Goal: Transaction & Acquisition: Purchase product/service

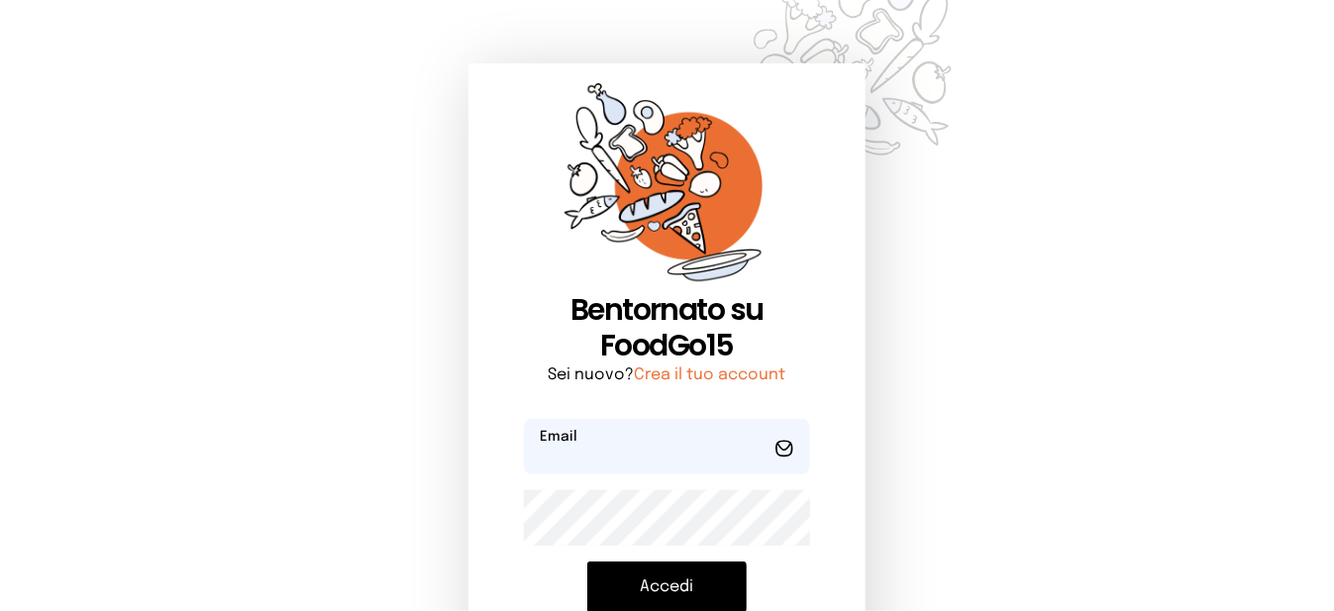
type input "**********"
click at [695, 579] on button "Accedi" at bounding box center [666, 586] width 159 height 51
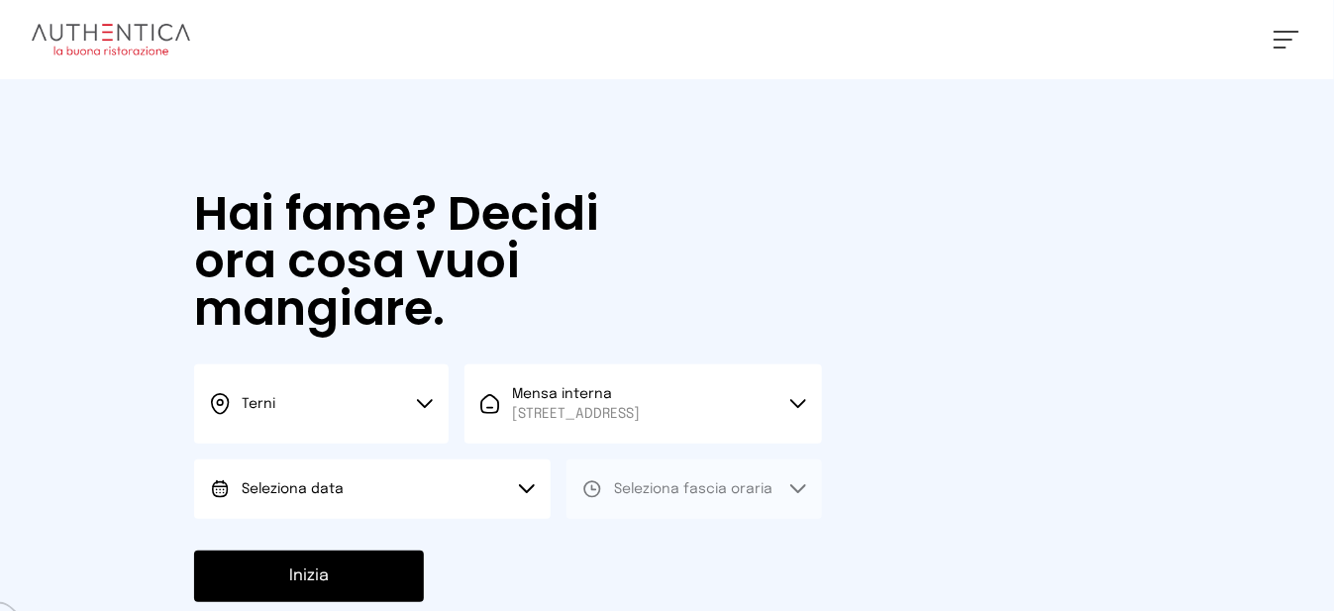
click at [490, 501] on button "Seleziona data" at bounding box center [372, 488] width 356 height 59
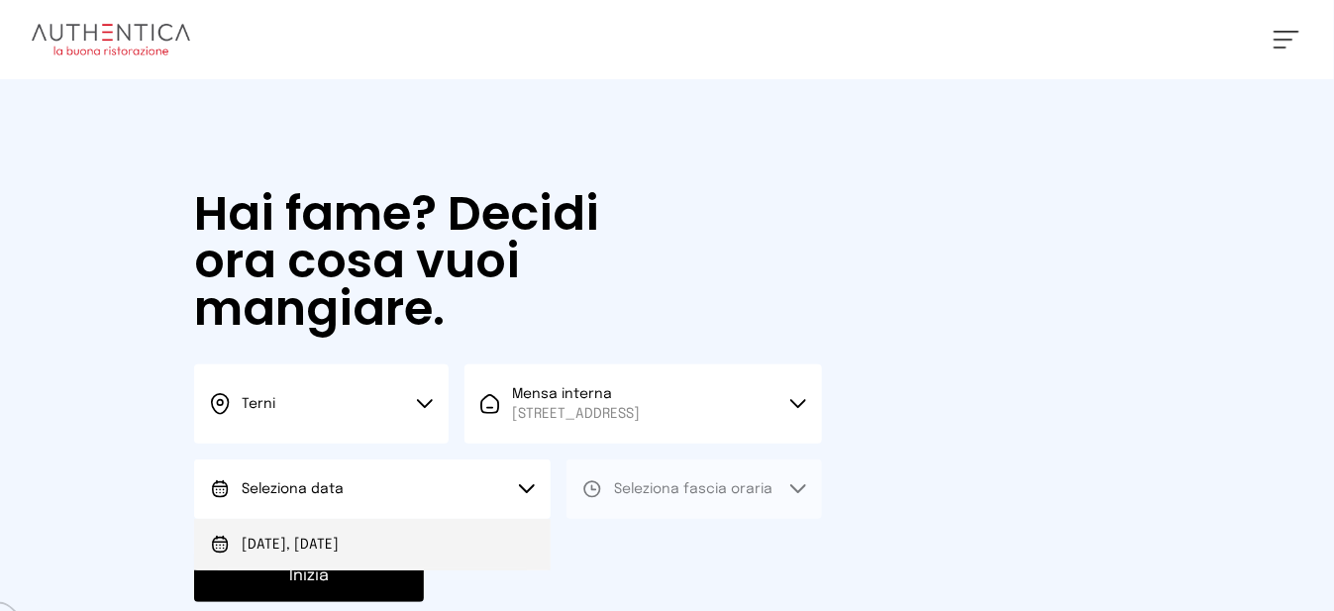
click at [486, 553] on li "[DATE], [DATE]" at bounding box center [372, 544] width 356 height 51
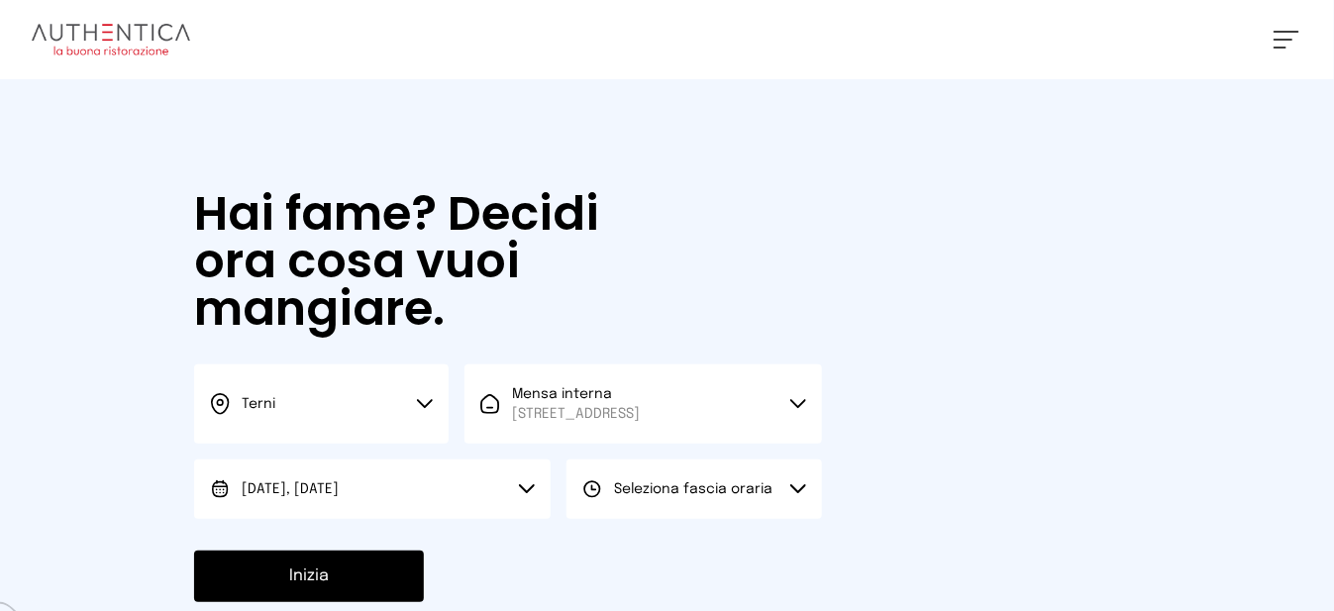
click at [687, 519] on button "Seleziona fascia oraria" at bounding box center [693, 488] width 254 height 59
click at [717, 555] on li "Pranzo" at bounding box center [693, 544] width 254 height 51
click at [396, 592] on button "Inizia" at bounding box center [309, 575] width 230 height 51
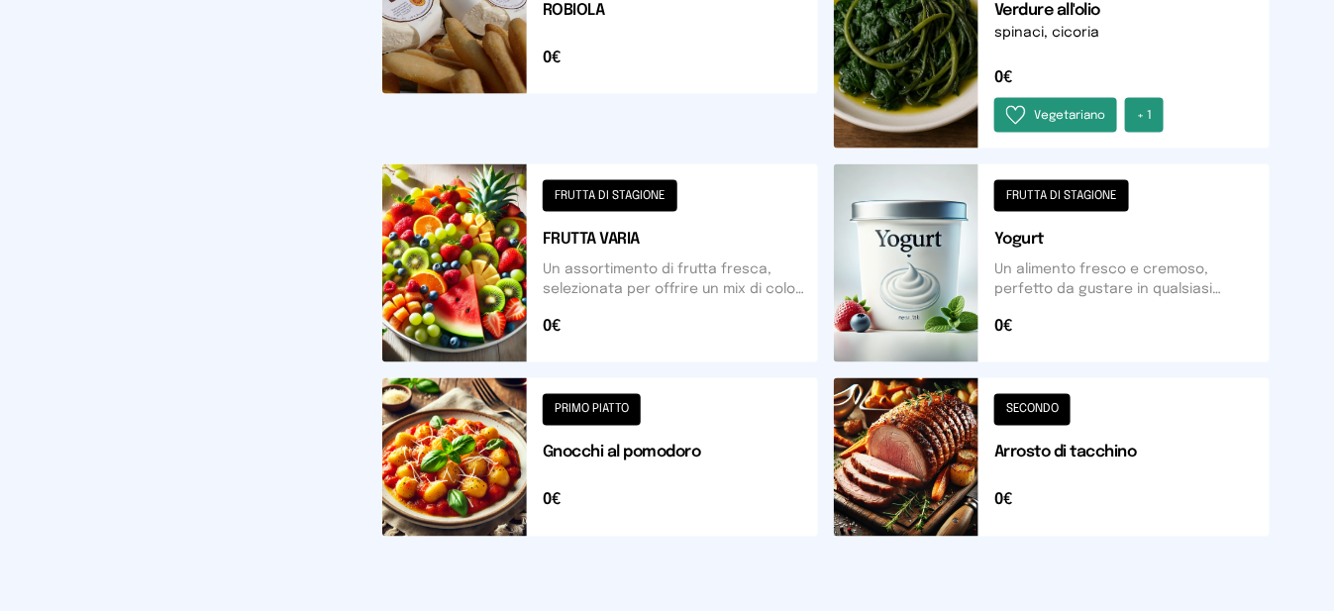
scroll to position [706, 0]
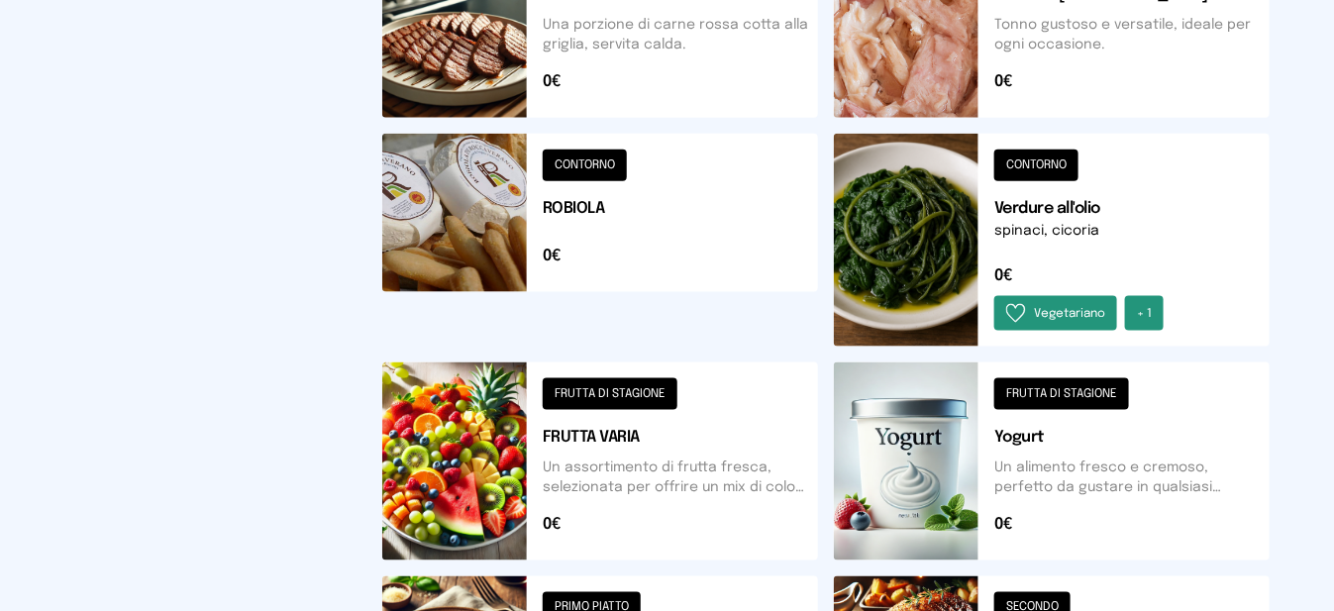
click at [507, 233] on button at bounding box center [600, 240] width 436 height 213
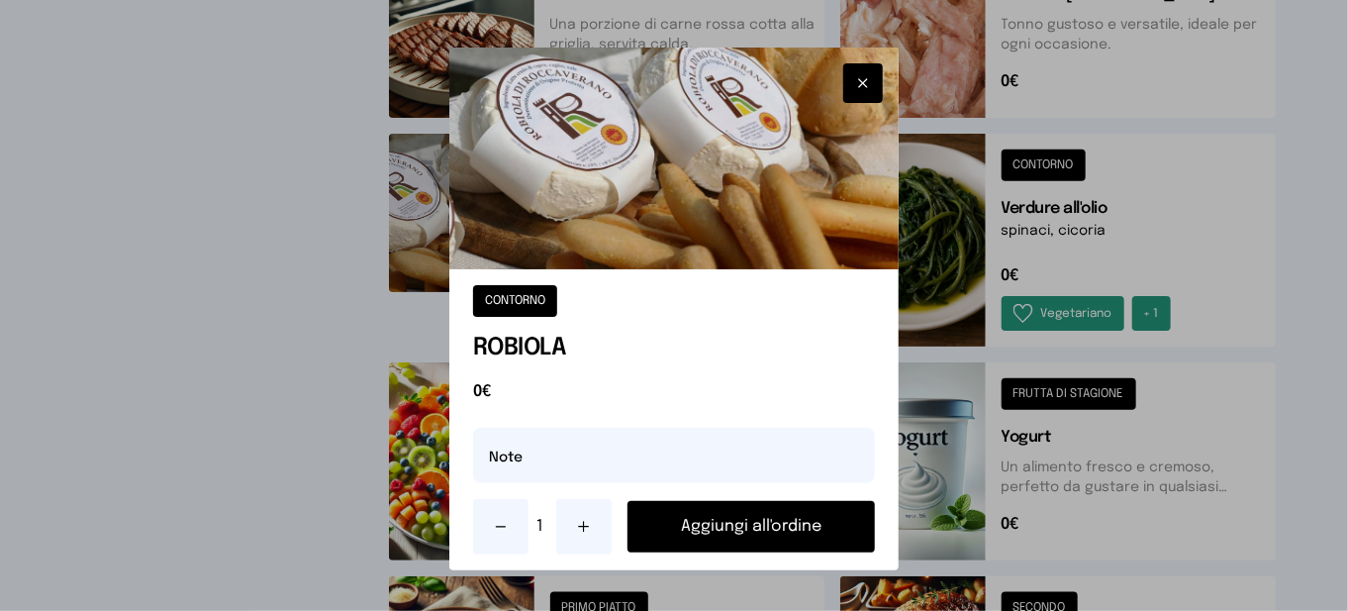
click at [712, 530] on button "Aggiungi all'ordine" at bounding box center [752, 526] width 248 height 51
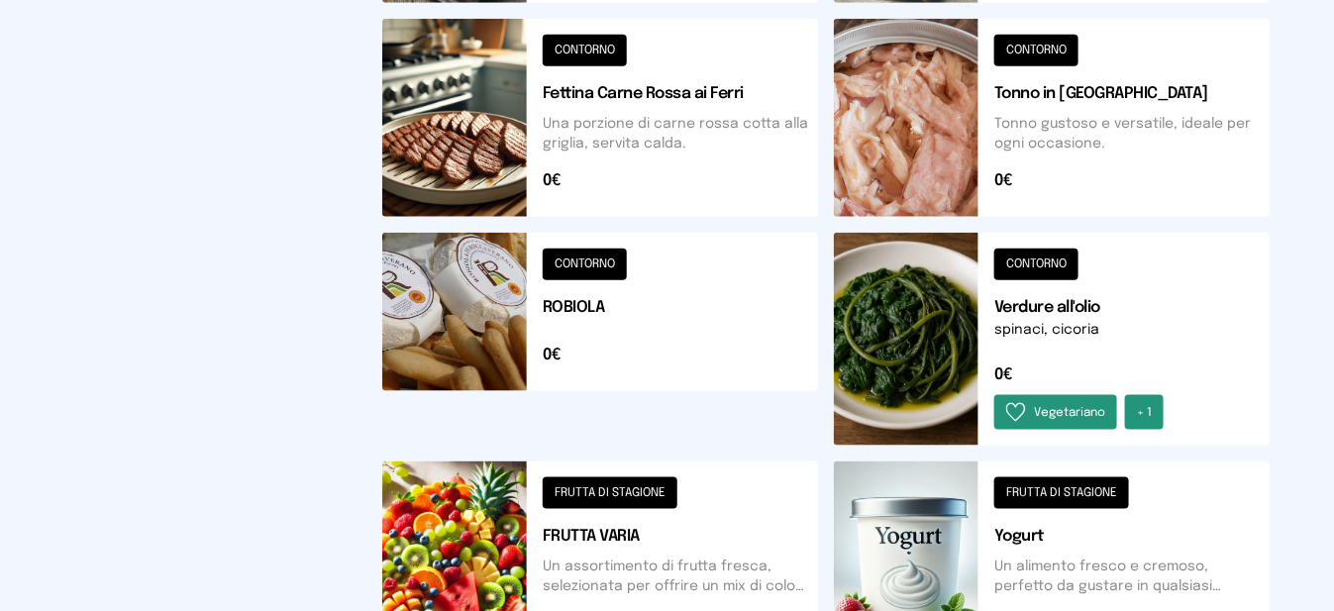
scroll to position [0, 0]
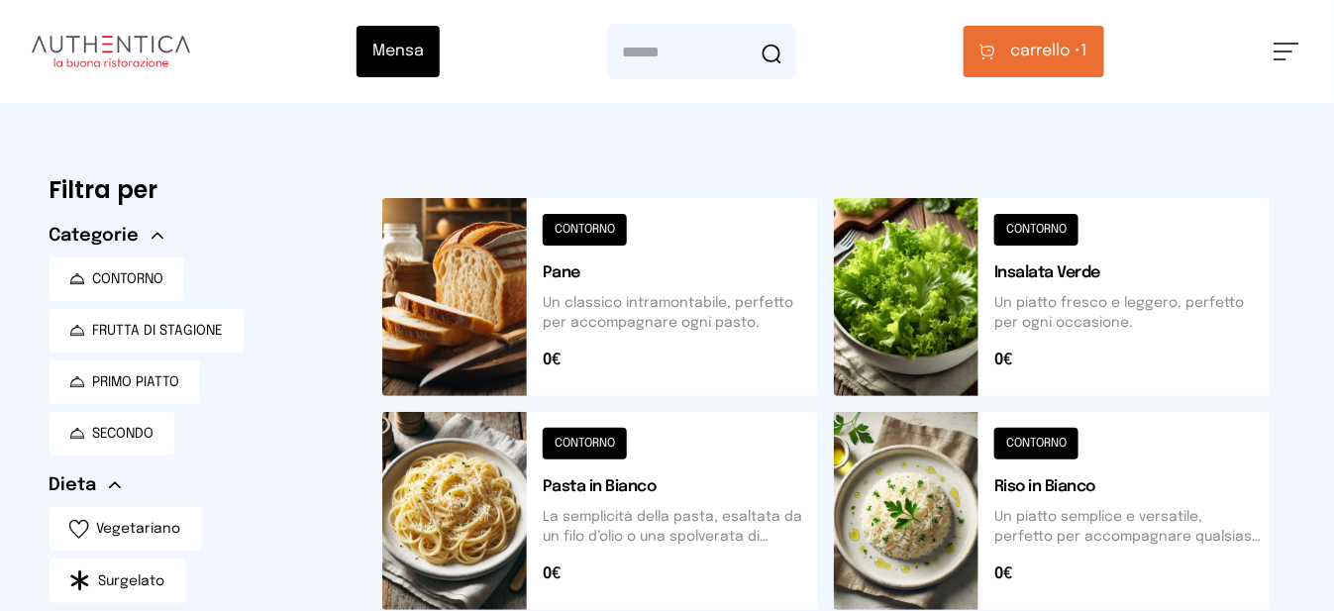
click at [946, 295] on button at bounding box center [1052, 297] width 436 height 198
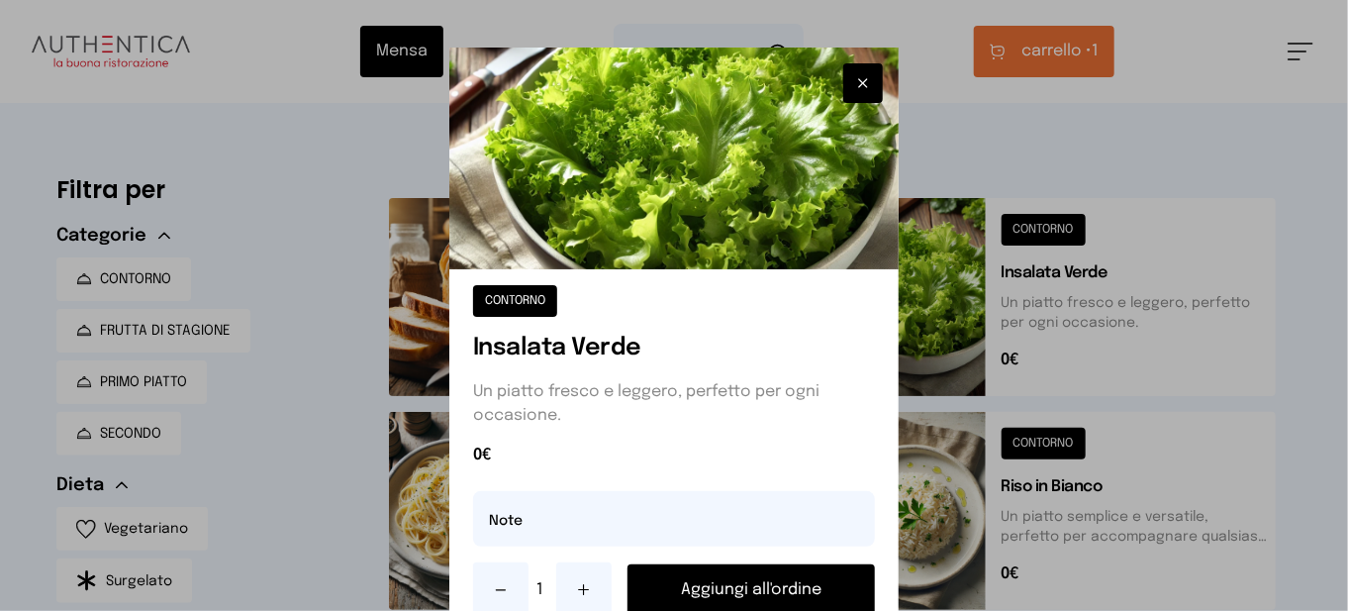
click at [774, 587] on button "Aggiungi all'ordine" at bounding box center [752, 589] width 248 height 51
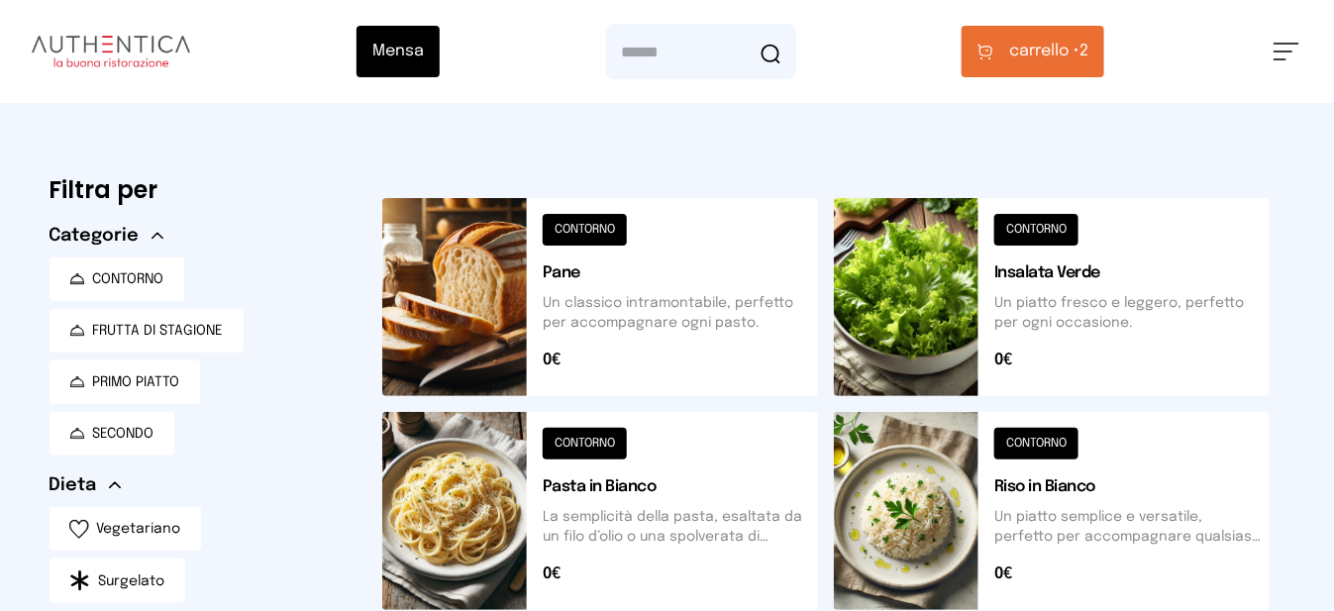
click at [492, 356] on button at bounding box center [600, 297] width 436 height 198
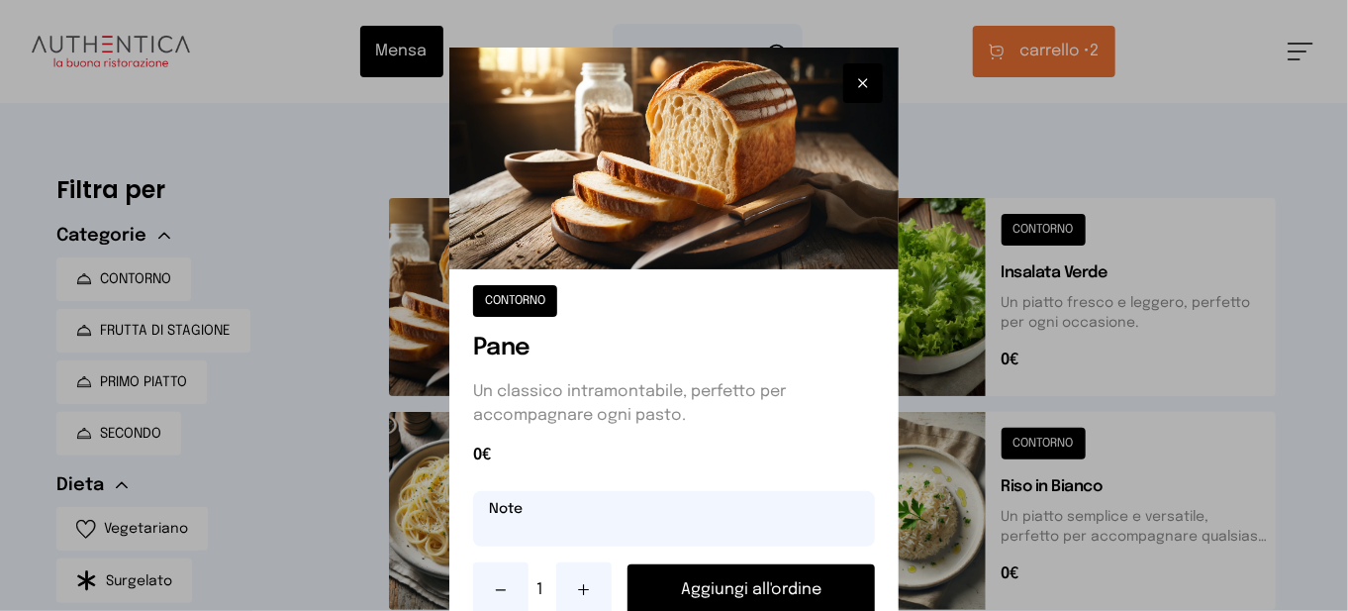
click at [576, 534] on input "text" at bounding box center [674, 518] width 402 height 55
type input "**********"
click at [714, 592] on button "Aggiungi all'ordine" at bounding box center [752, 589] width 248 height 51
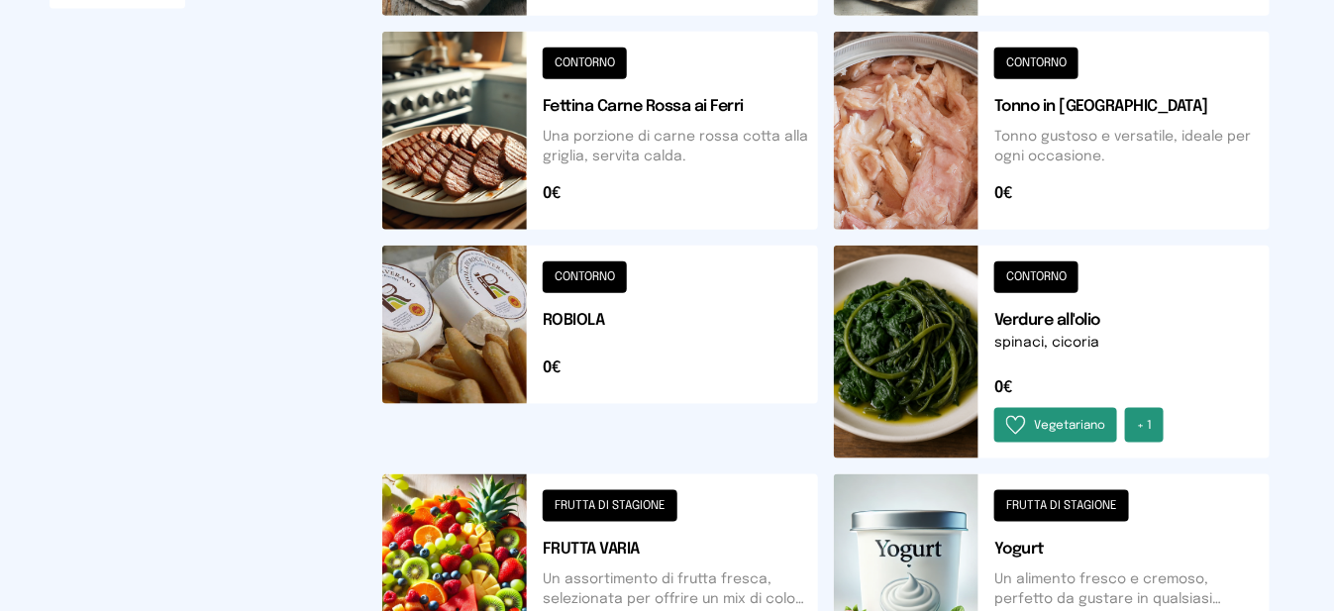
scroll to position [693, 0]
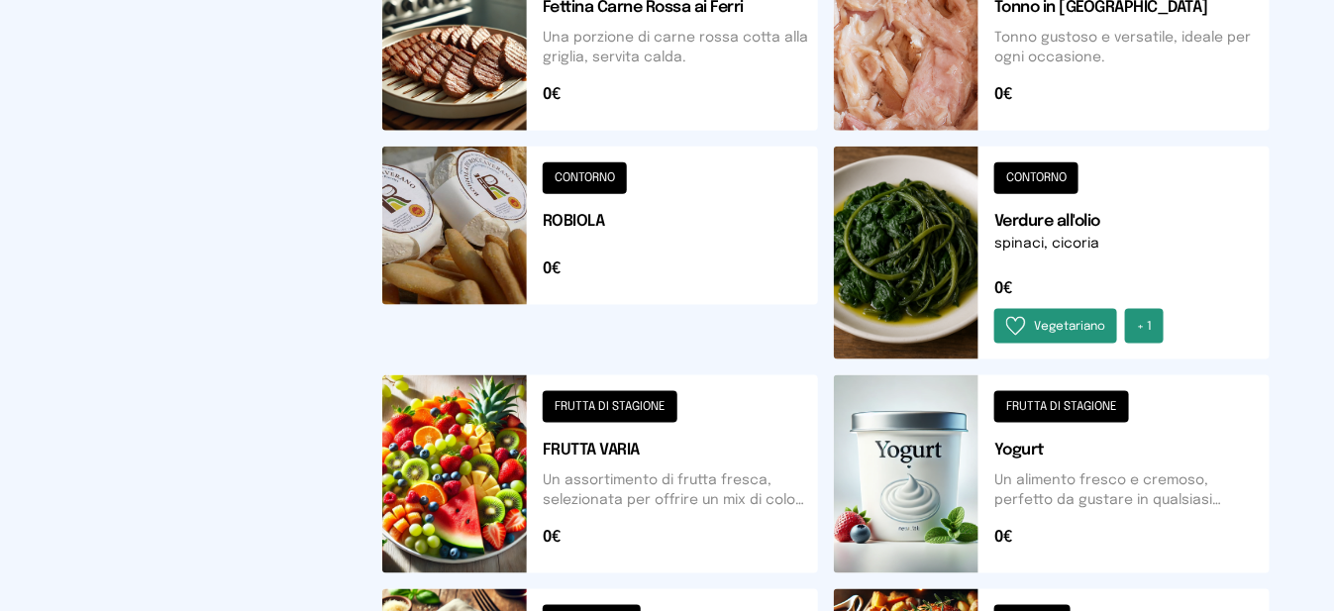
click at [513, 457] on button at bounding box center [600, 474] width 436 height 198
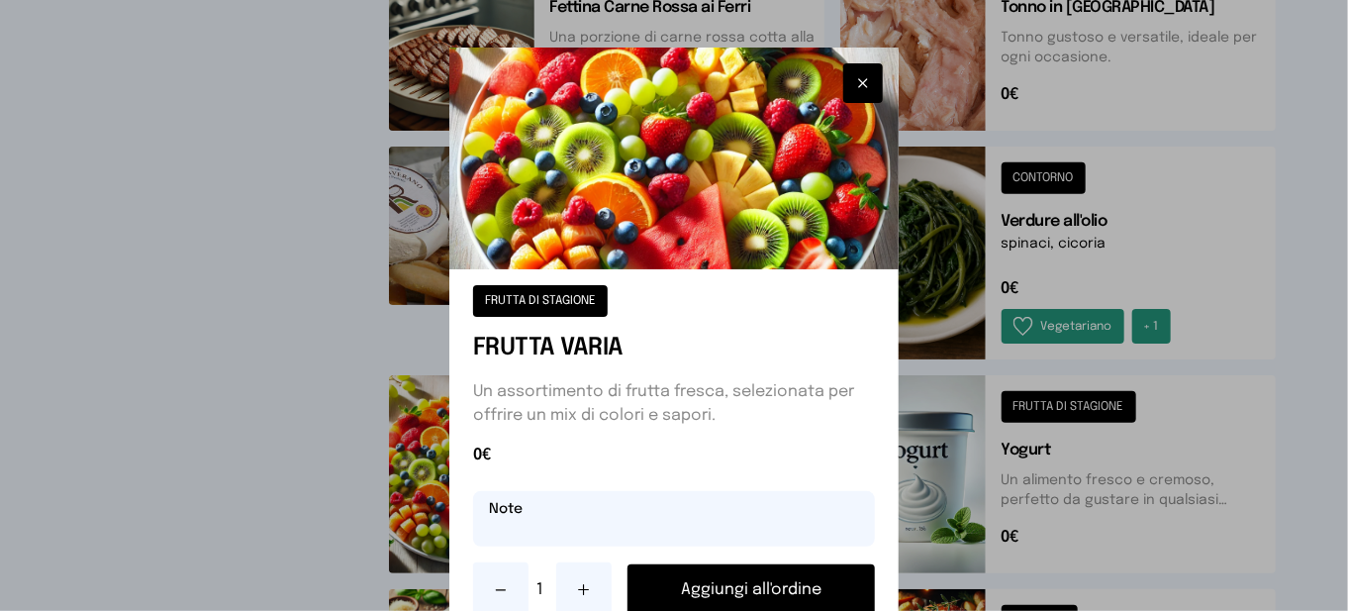
click at [581, 512] on input "text" at bounding box center [674, 518] width 402 height 55
type input "********"
click at [761, 592] on button "Aggiungi all'ordine" at bounding box center [752, 589] width 248 height 51
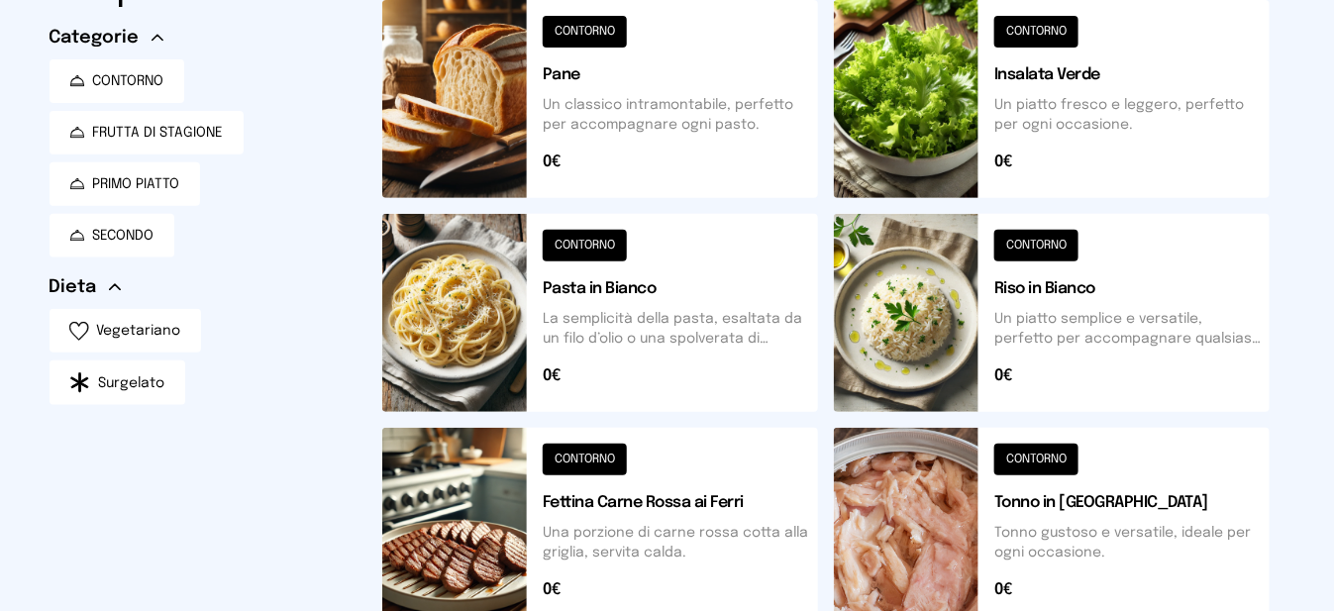
scroll to position [0, 0]
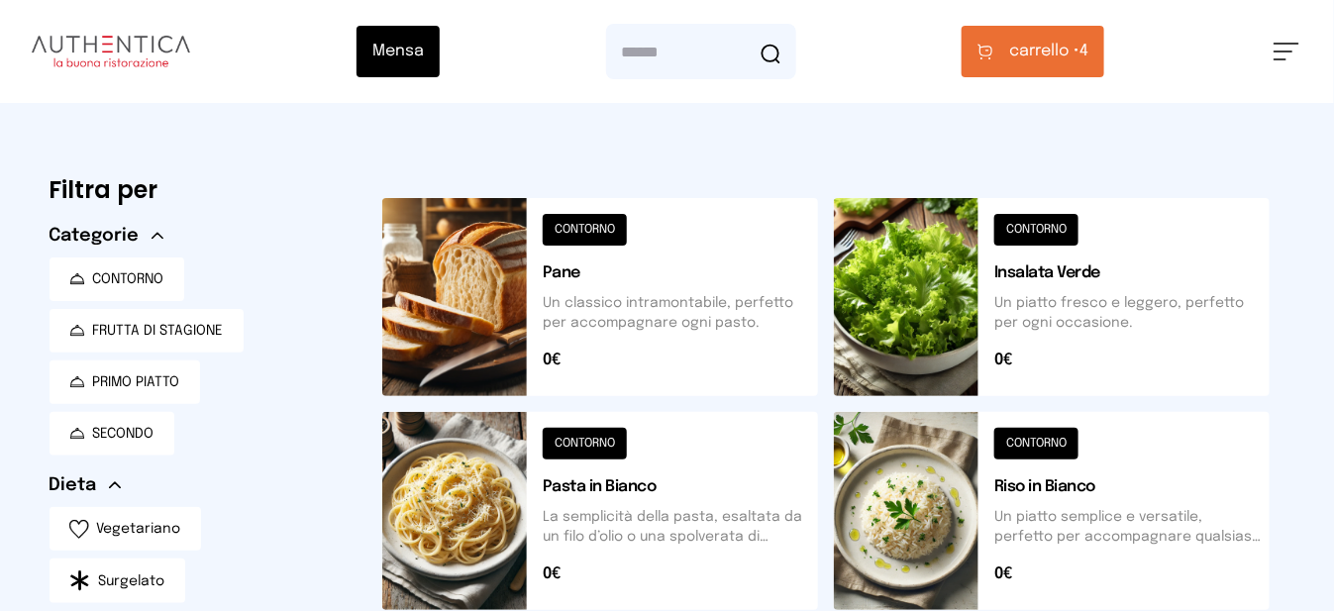
click at [994, 72] on button "carrello • 4" at bounding box center [1032, 51] width 143 height 51
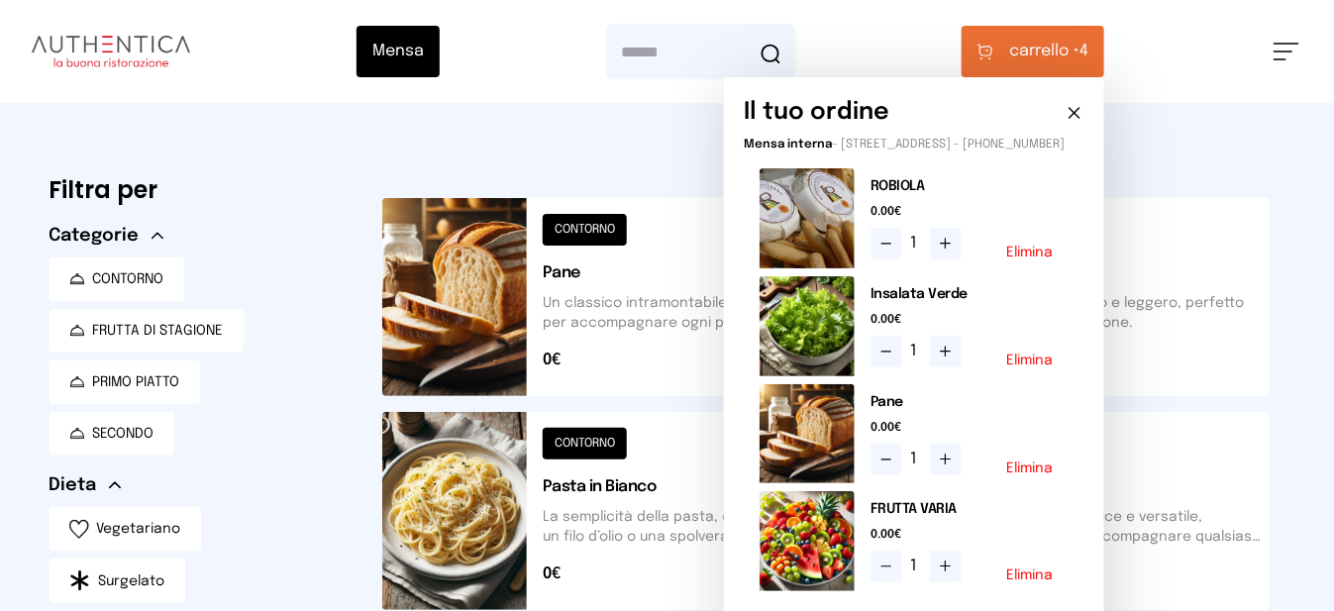
scroll to position [198, 0]
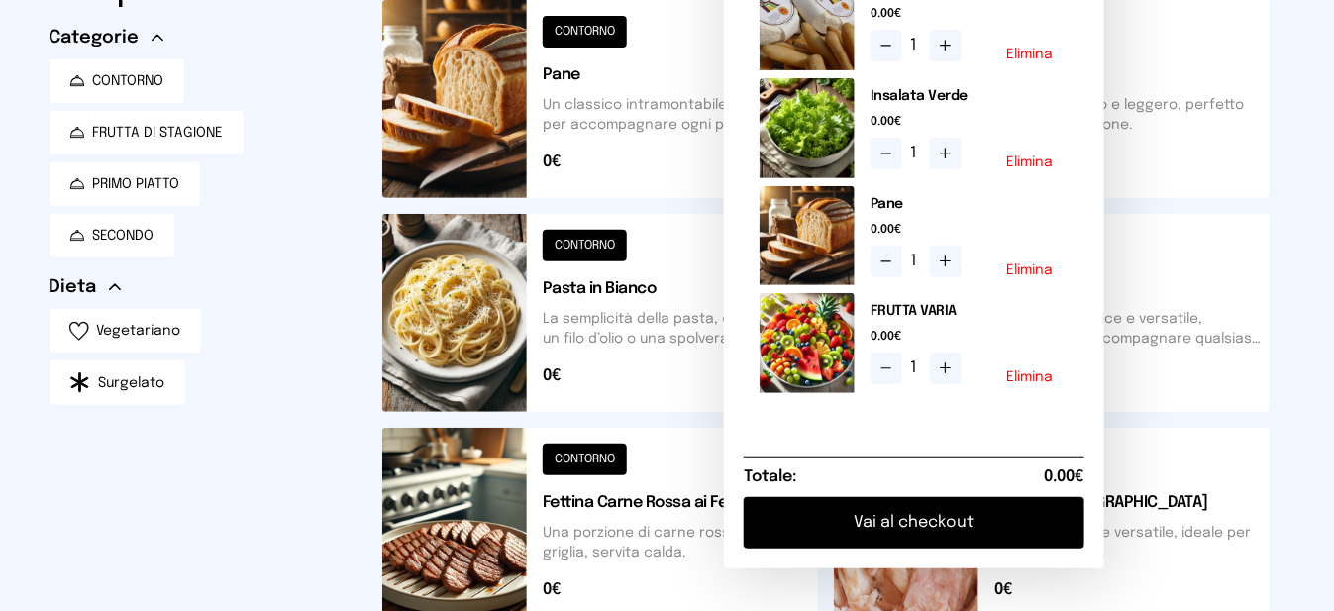
click at [917, 545] on button "Vai al checkout" at bounding box center [914, 522] width 341 height 51
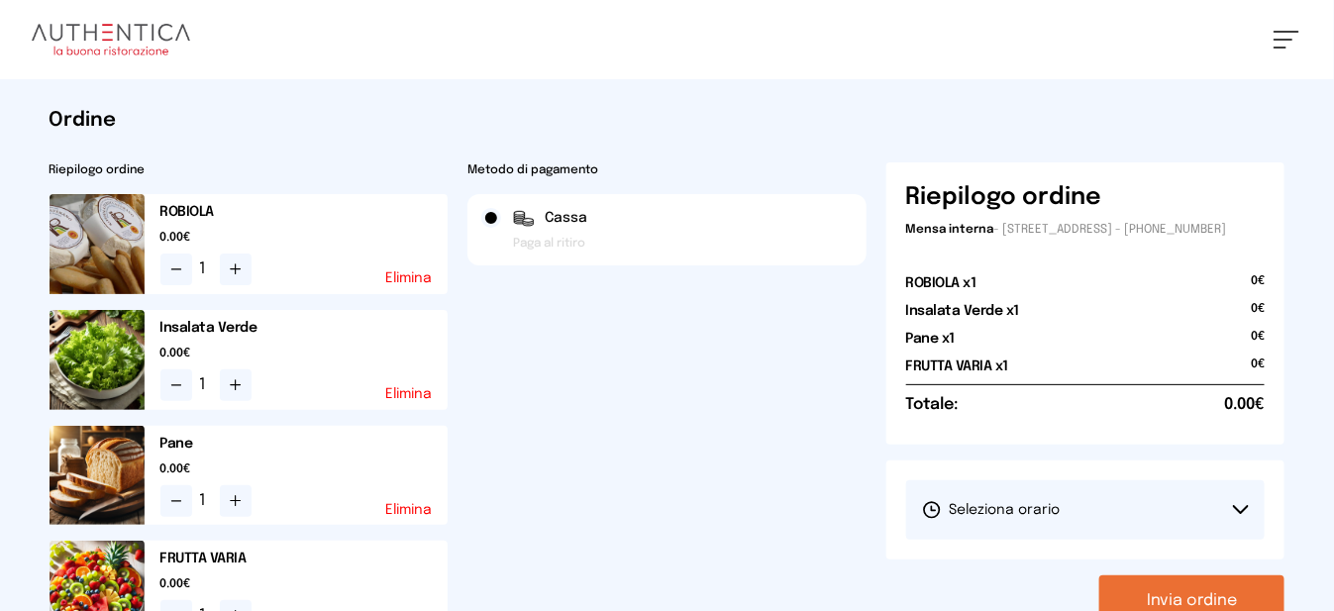
click at [1030, 535] on button "Seleziona orario" at bounding box center [1085, 509] width 359 height 59
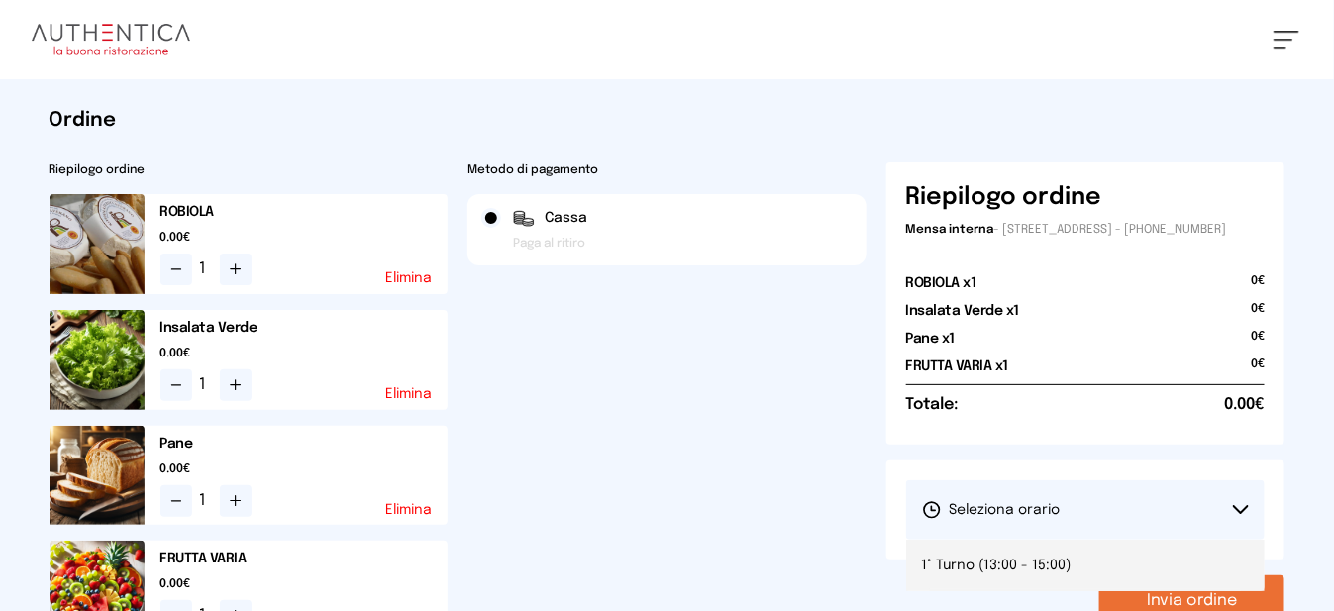
click at [1029, 575] on span "1° Turno (13:00 - 15:00)" at bounding box center [996, 565] width 149 height 20
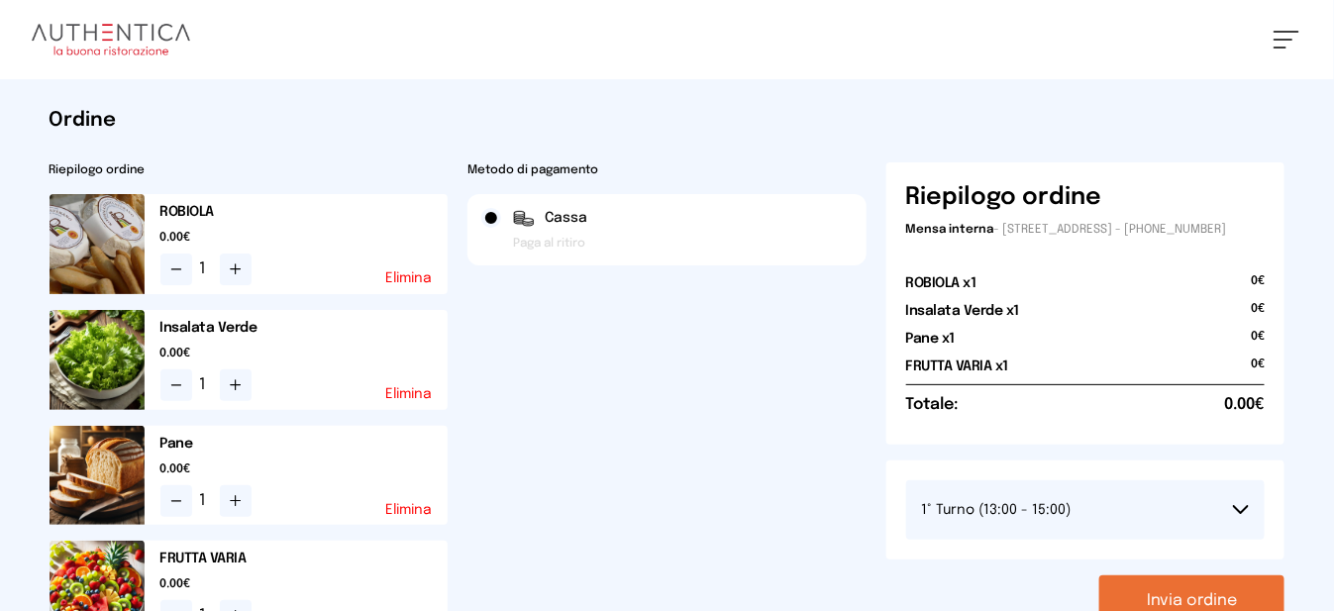
scroll to position [99, 0]
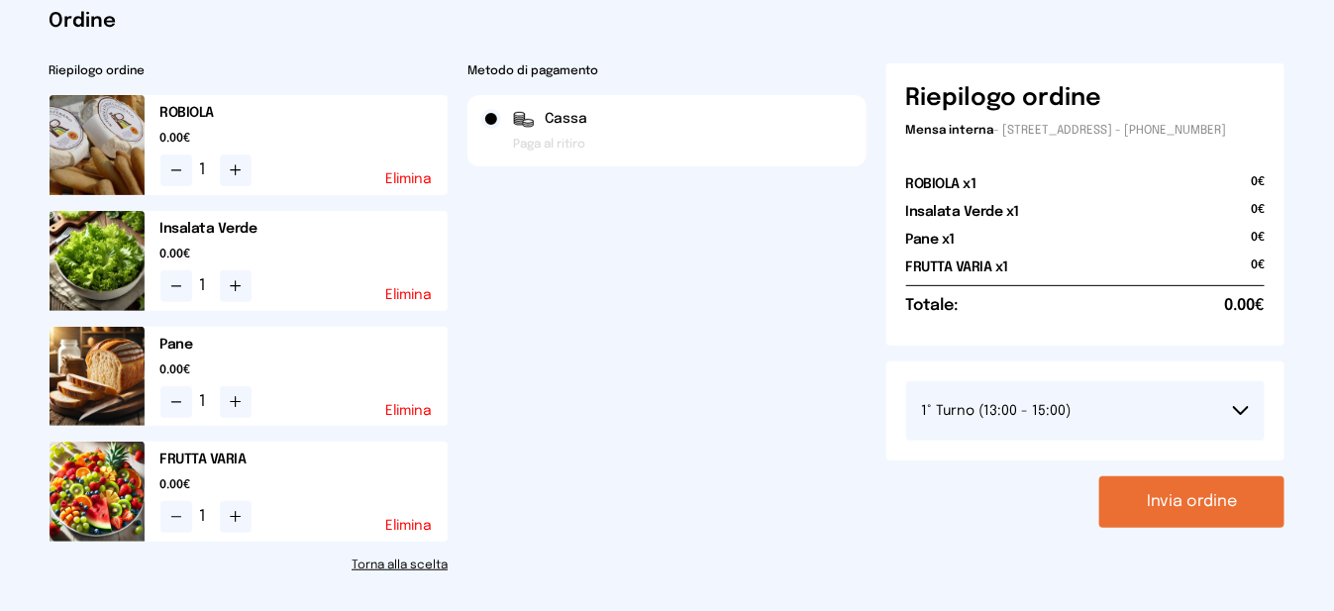
click at [1249, 528] on button "Invia ordine" at bounding box center [1191, 501] width 185 height 51
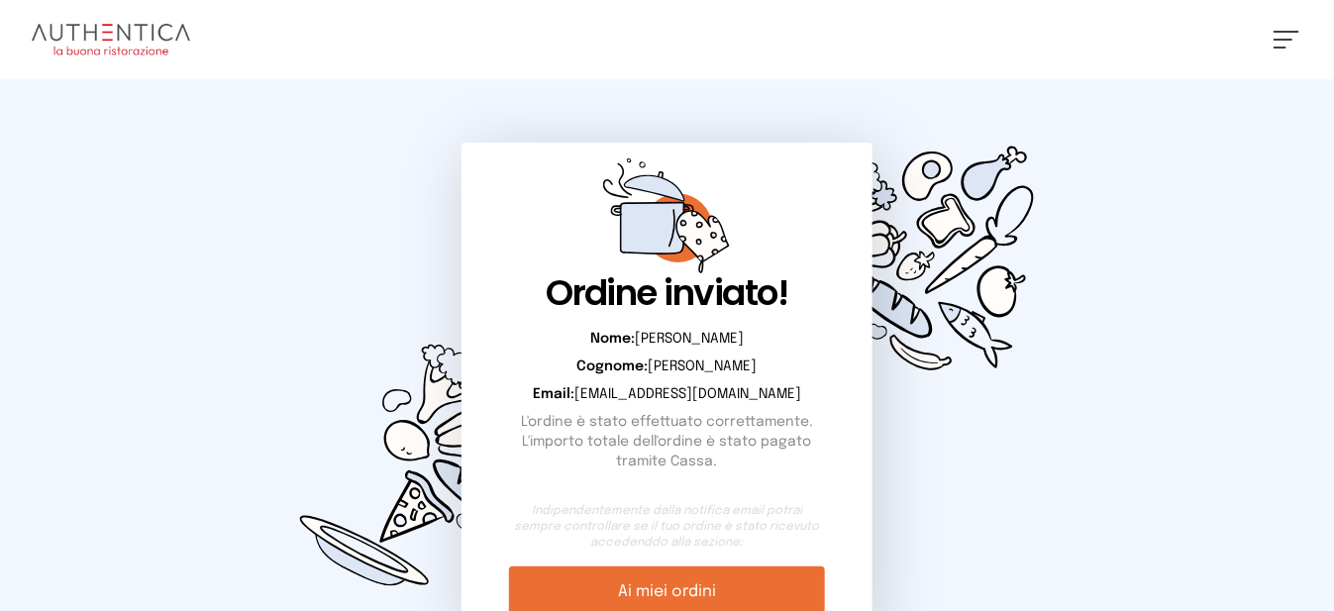
click at [1286, 35] on button at bounding box center [1286, 40] width 26 height 18
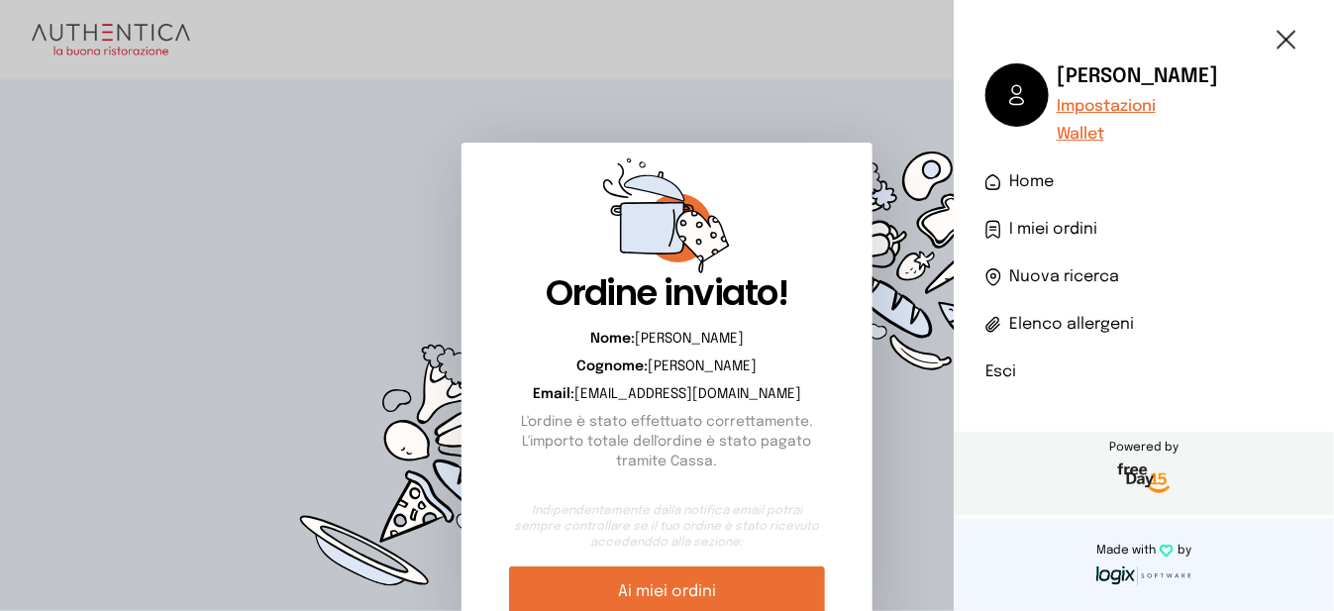
click at [994, 374] on li "Esci" at bounding box center [1143, 372] width 317 height 24
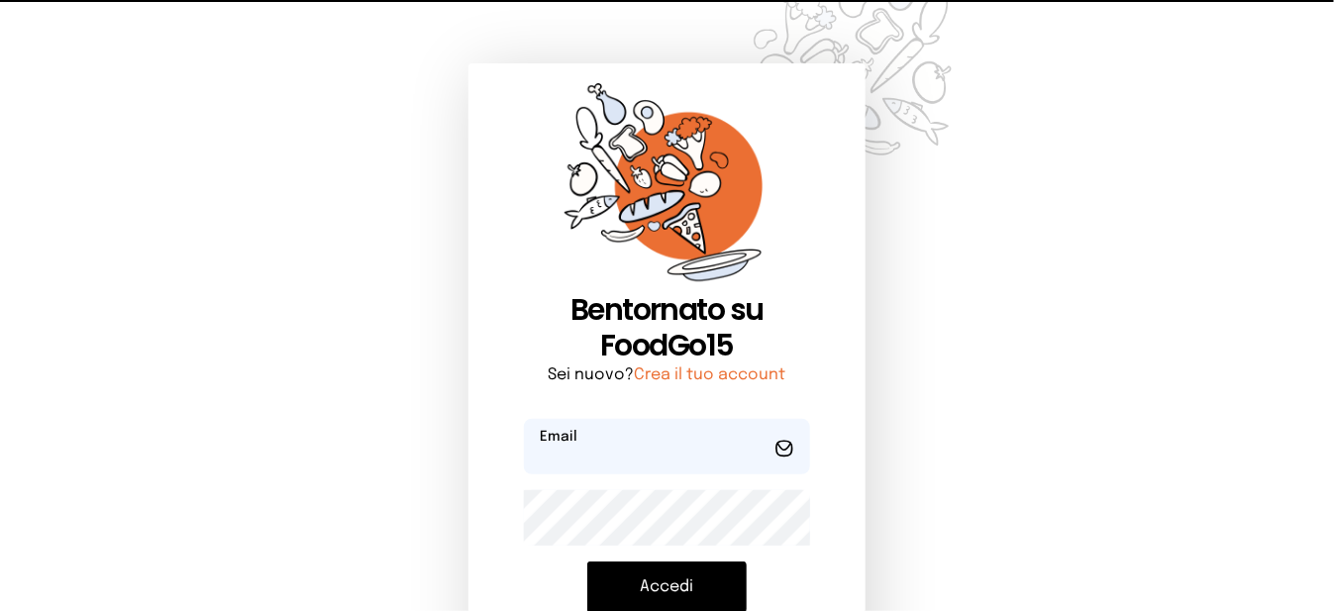
type input "**********"
